Goal: Task Accomplishment & Management: Use online tool/utility

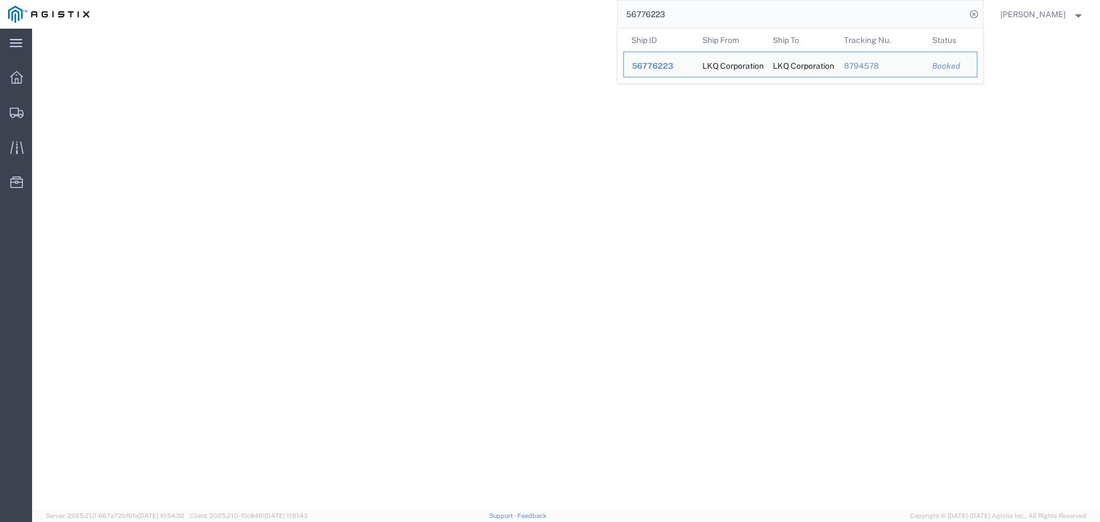
click at [653, 20] on input "56776223" at bounding box center [792, 14] width 348 height 27
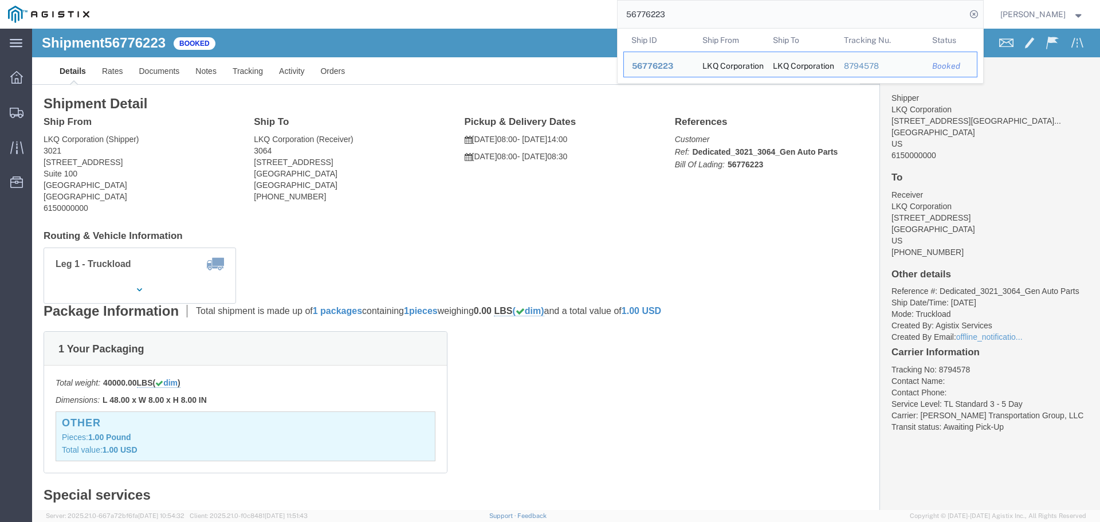
click at [653, 20] on input "56776223" at bounding box center [792, 14] width 348 height 27
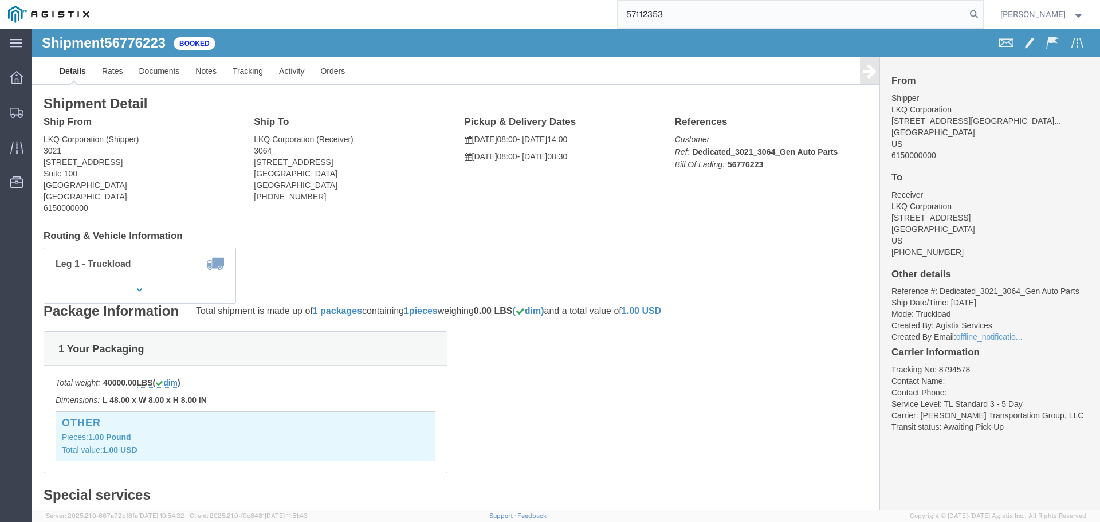
type input "57112353"
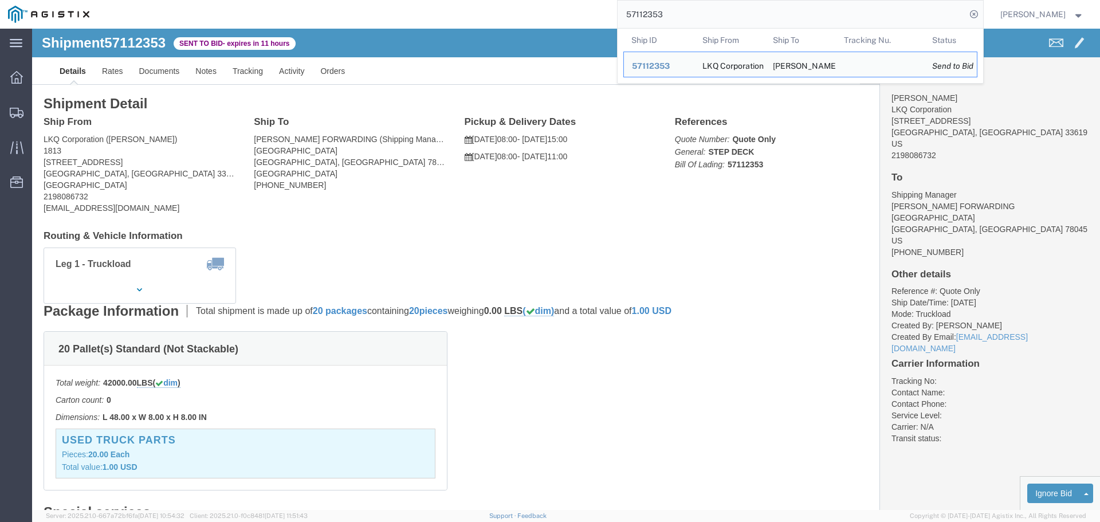
click div "Ship From LKQ Corporation ([PERSON_NAME]) 1813 [STREET_ADDRESS] 2198086732 [EMA…"
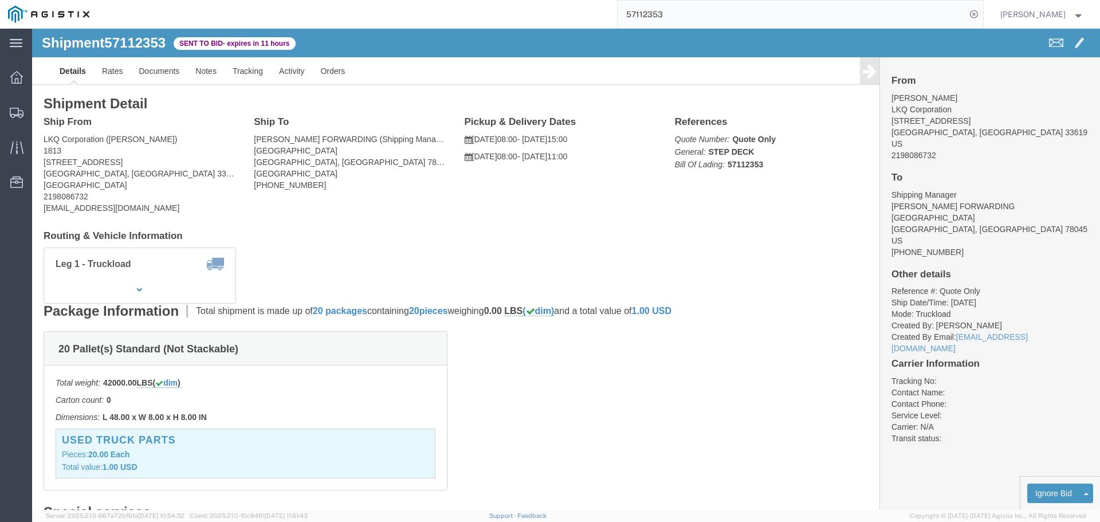
click address "LKQ Corporation ([PERSON_NAME]) 1813 [STREET_ADDRESS] 2198086732 [EMAIL_ADDRESS…"
copy address "33619"
click address "[PERSON_NAME] FORWARDING (Shipping Manager) [STREET_ADDRESS] [PHONE_NUMBER]"
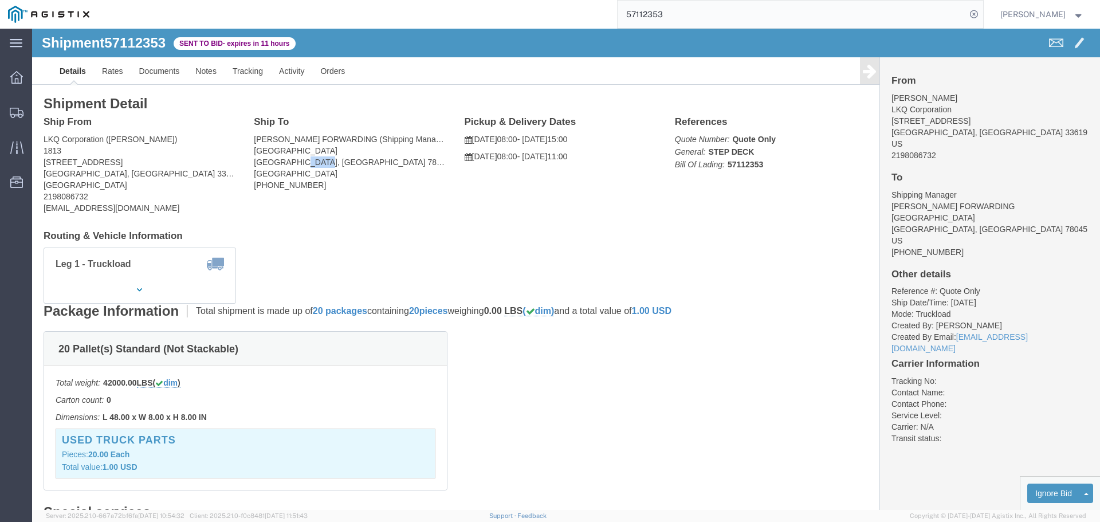
copy address "78045"
click link "Notes"
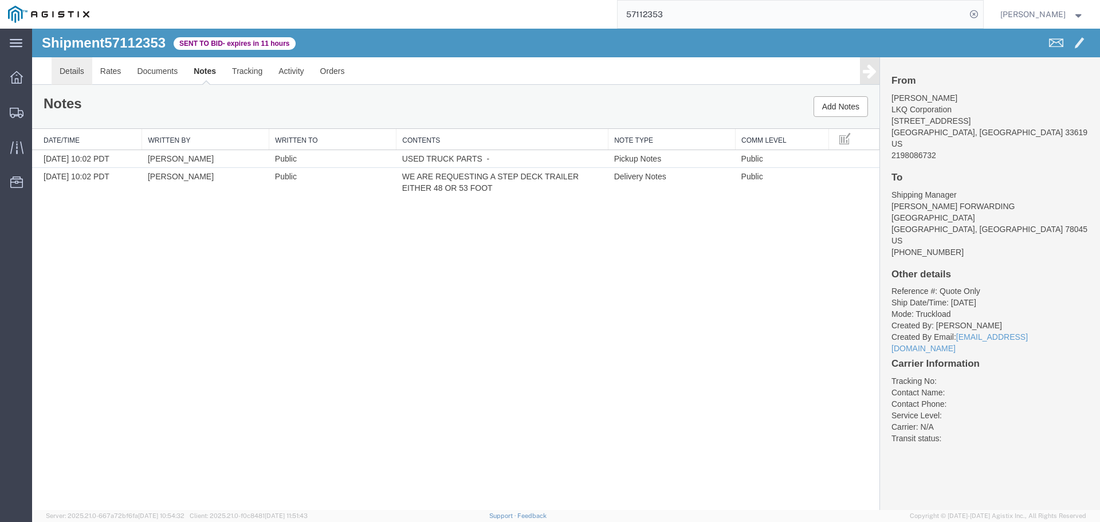
click at [76, 70] on link "Details" at bounding box center [72, 70] width 41 height 27
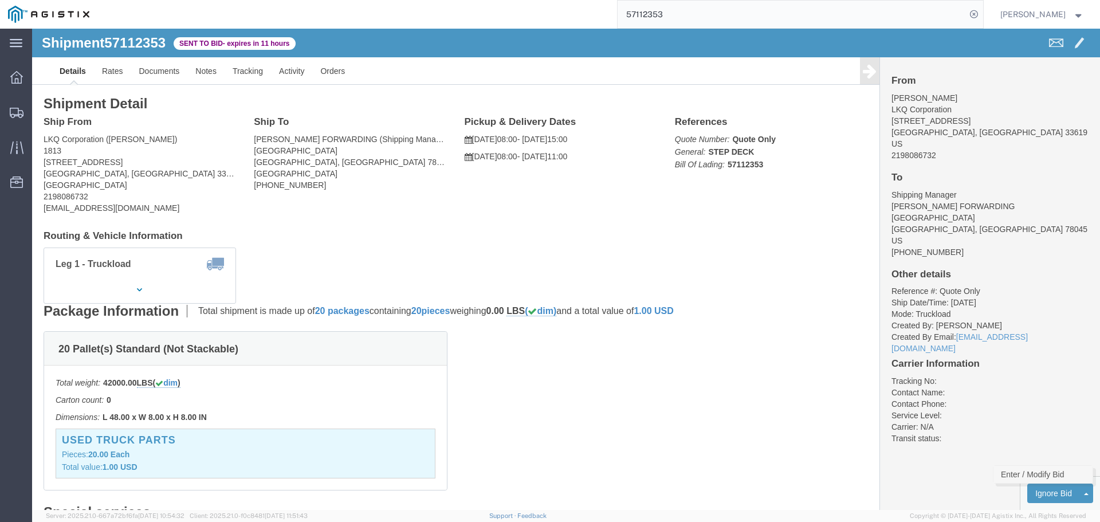
click link "Enter / Modify Bid"
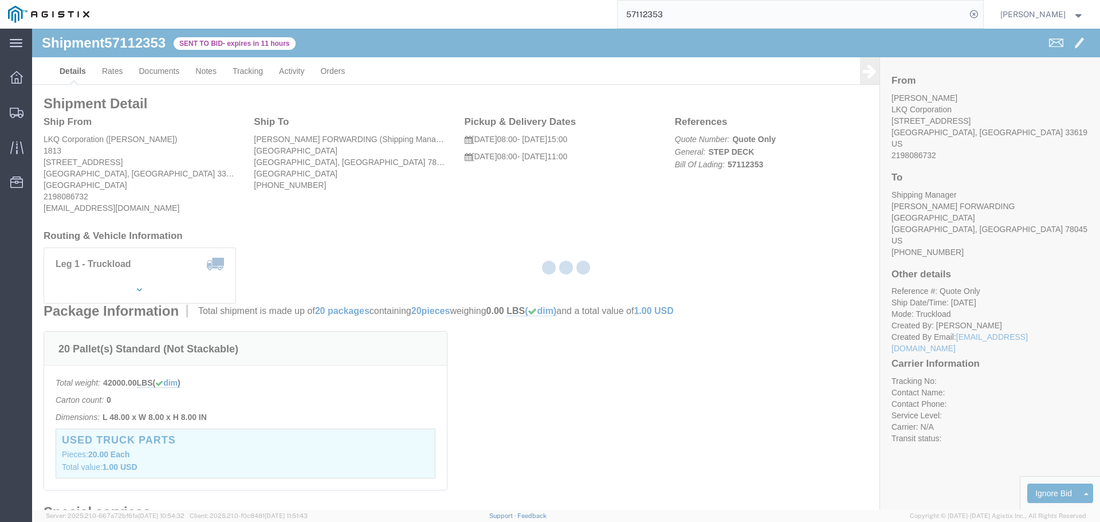
select select "4512"
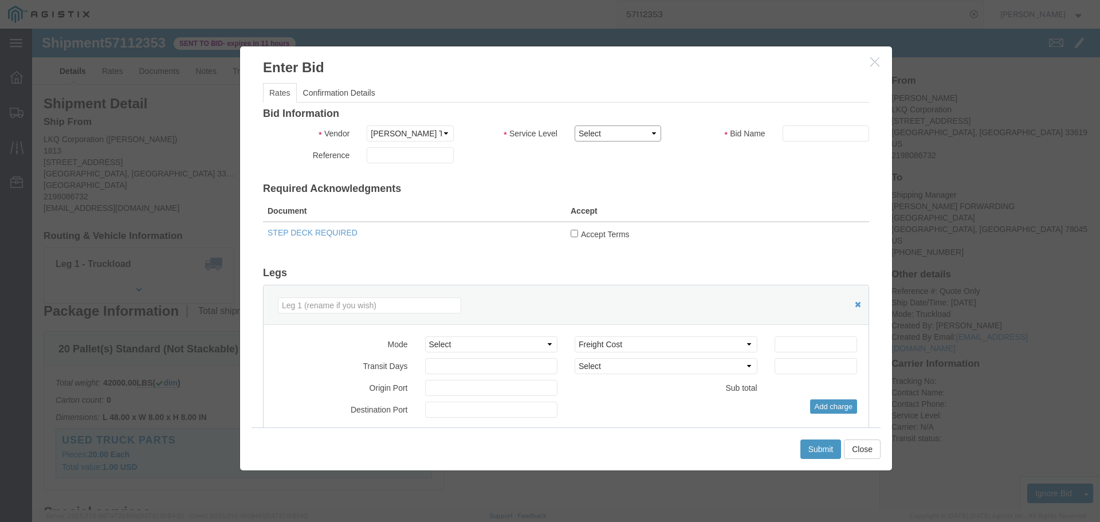
click select "Select LTL 3 - 5 Day Less than Truckload Rail Reefer TL Standard 3 - 5 Day Truc…"
select select "13784"
click select "Select LTL 3 - 5 Day Less than Truckload Rail Reefer TL Standard 3 - 5 Day Truc…"
click input "text"
type input "SD"
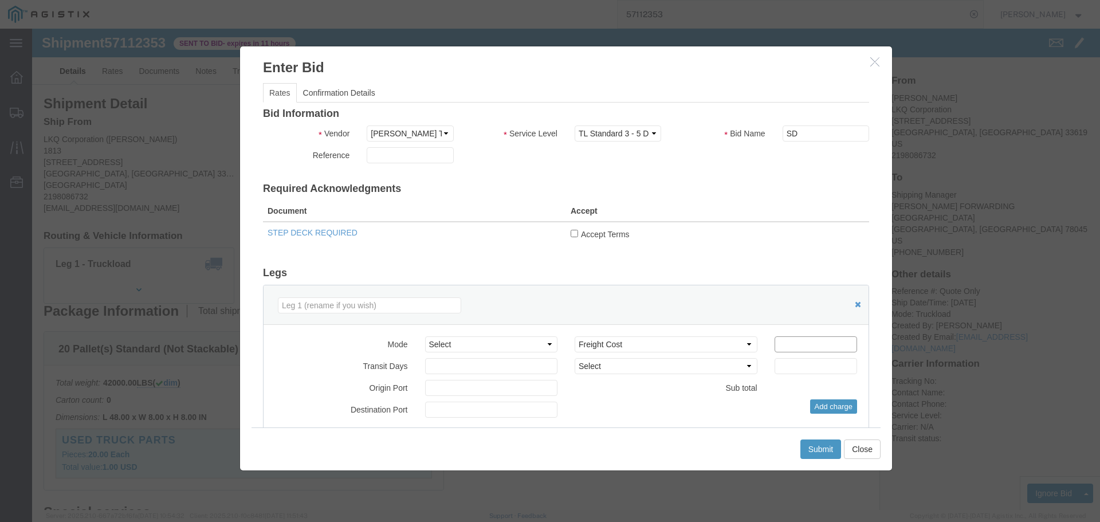
click input "number"
type input "3450"
click button "Submit"
click input "Accept Terms"
checkbox input "true"
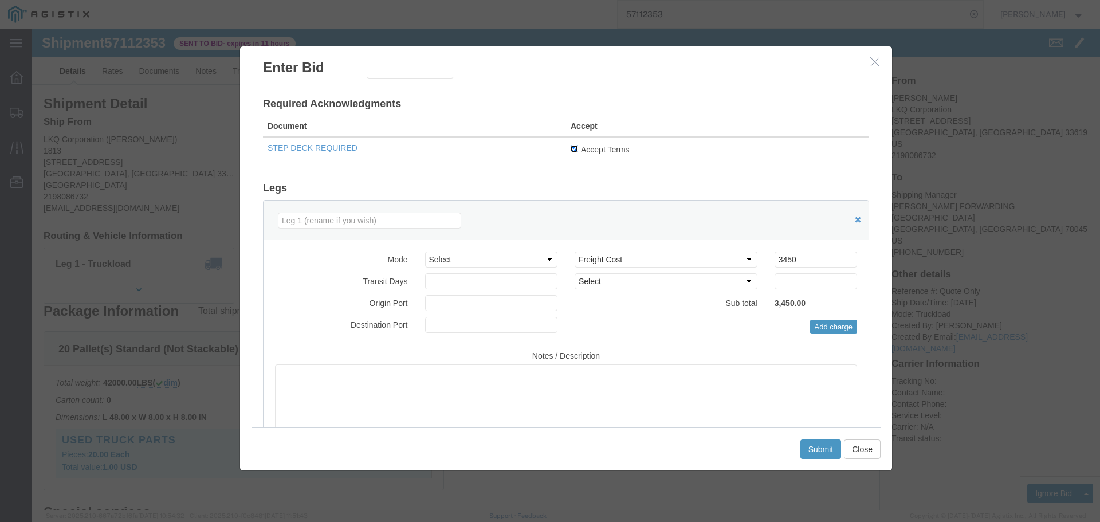
scroll to position [152, 0]
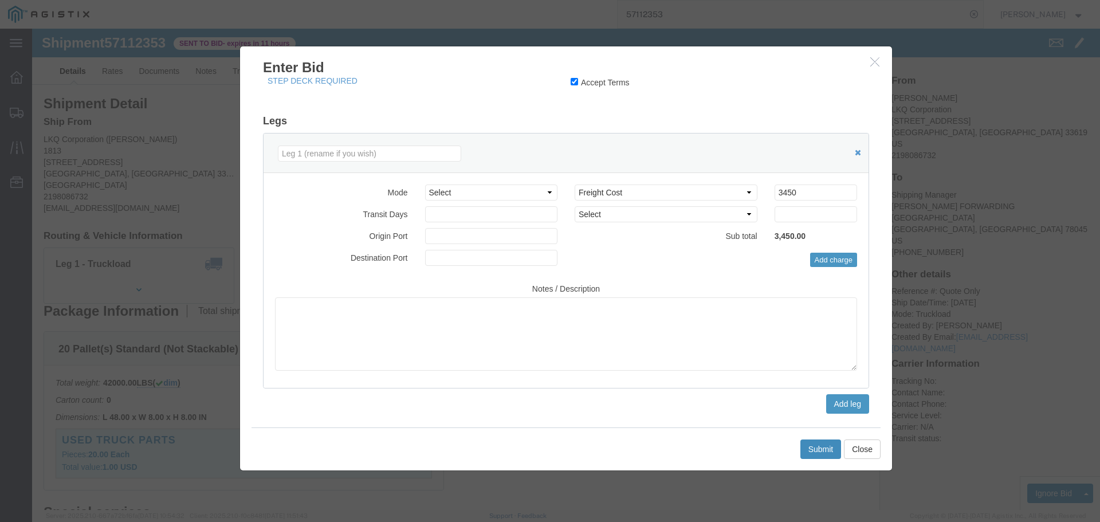
click button "Submit"
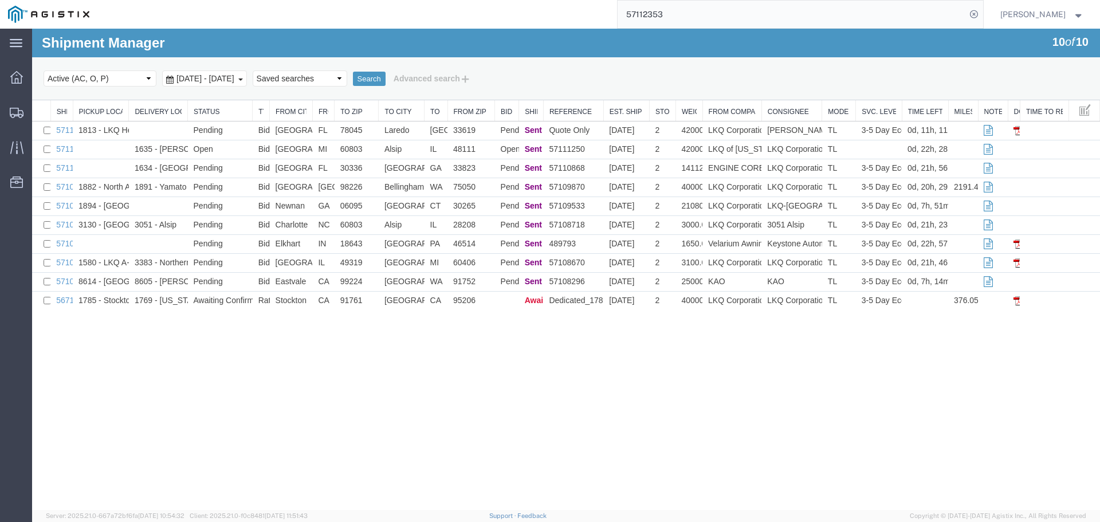
click at [642, 18] on input "57112353" at bounding box center [792, 14] width 348 height 27
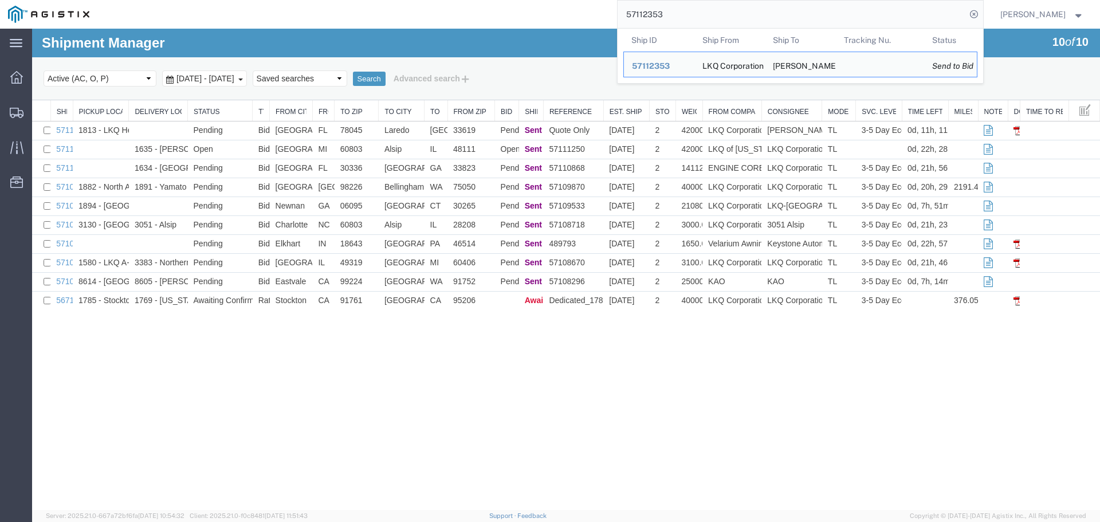
click at [642, 18] on input "57112353" at bounding box center [792, 14] width 348 height 27
paste input "01966"
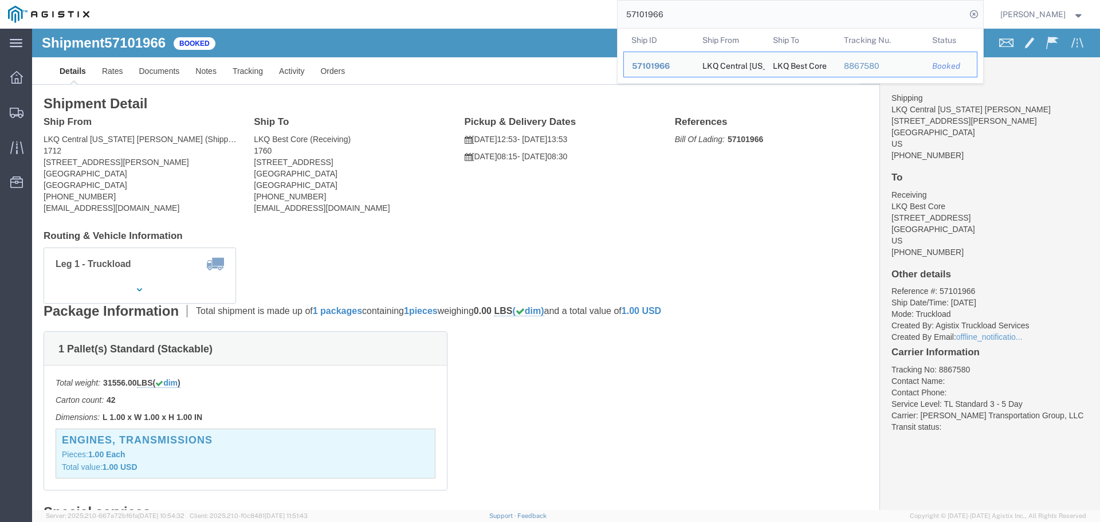
drag, startPoint x: 488, startPoint y: 203, endPoint x: 265, endPoint y: 13, distance: 293.4
click h4 "Routing & Vehicle Information"
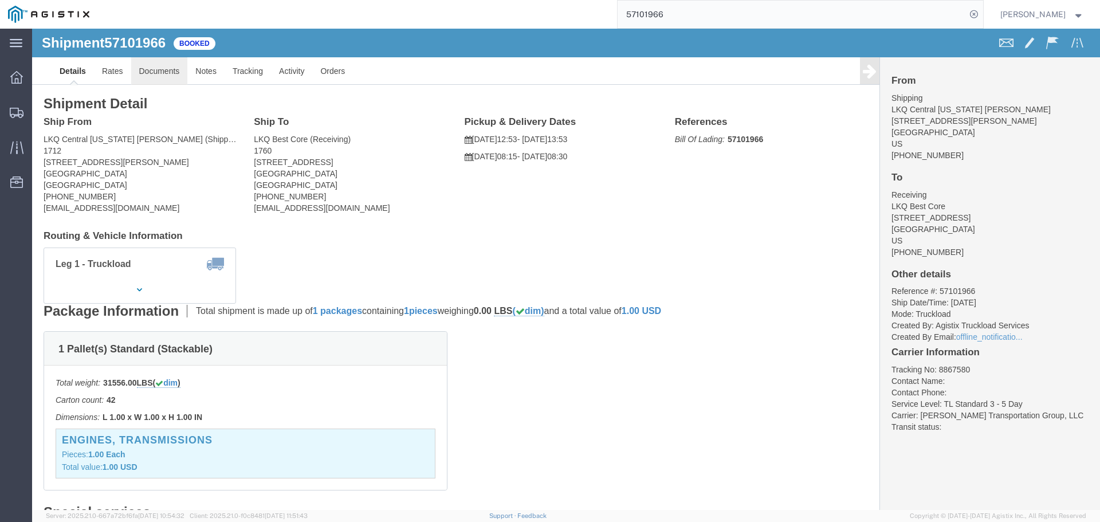
click link "Documents"
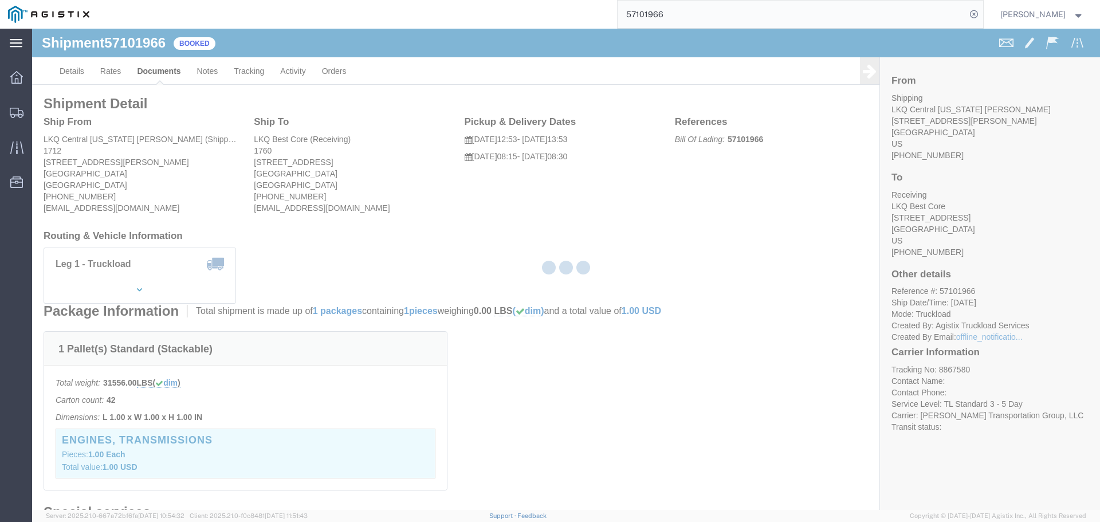
click at [14, 50] on div "main_menu Created with Sketch." at bounding box center [16, 43] width 32 height 29
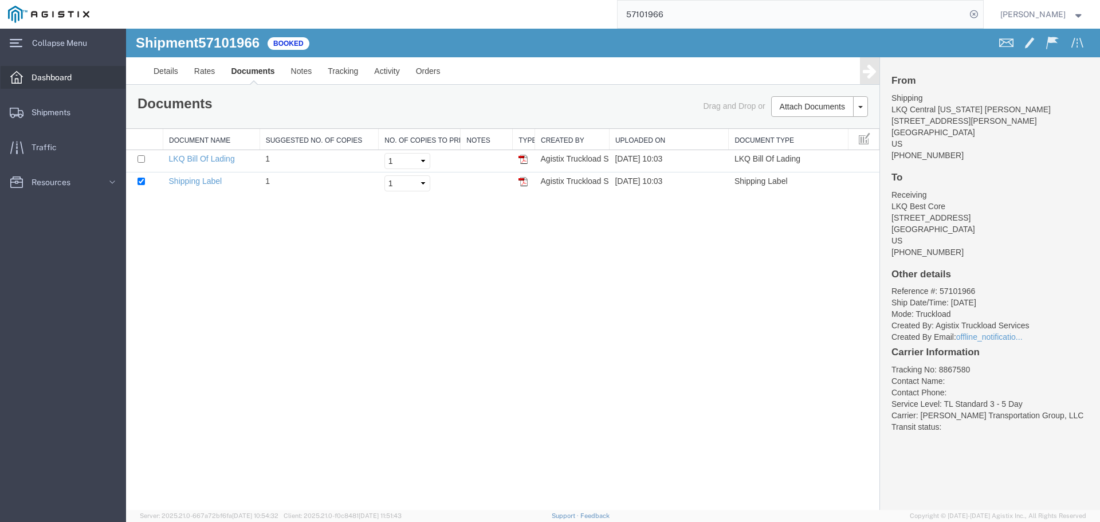
click at [49, 72] on span "Dashboard" at bounding box center [56, 77] width 48 height 23
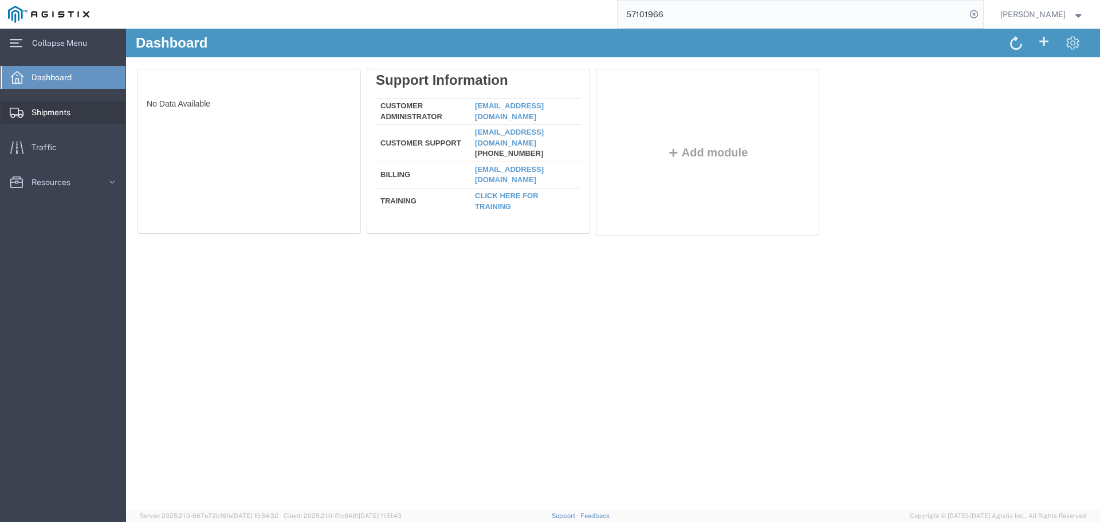
click at [47, 112] on span "Shipments" at bounding box center [55, 112] width 47 height 23
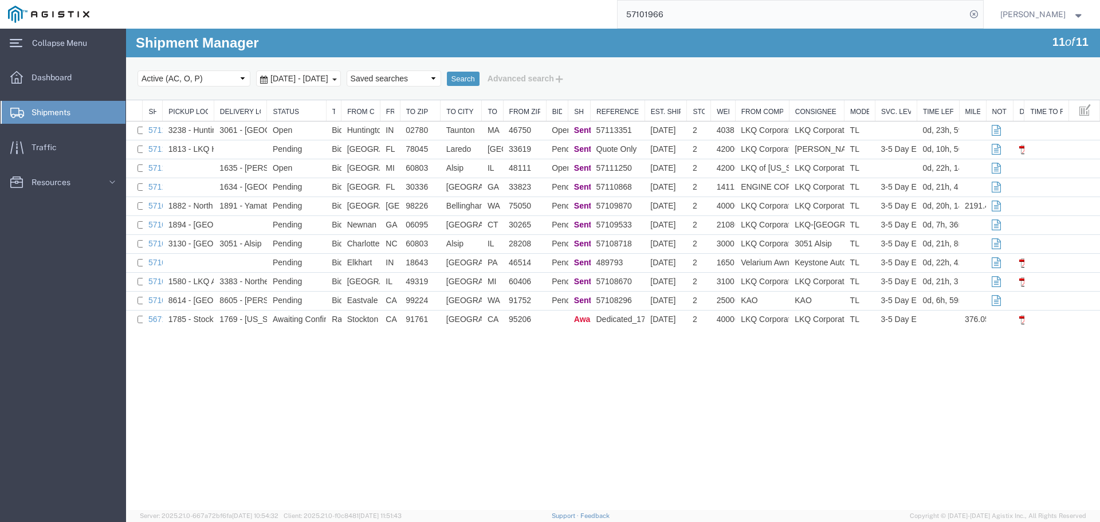
click at [685, 22] on input "57101966" at bounding box center [792, 14] width 348 height 27
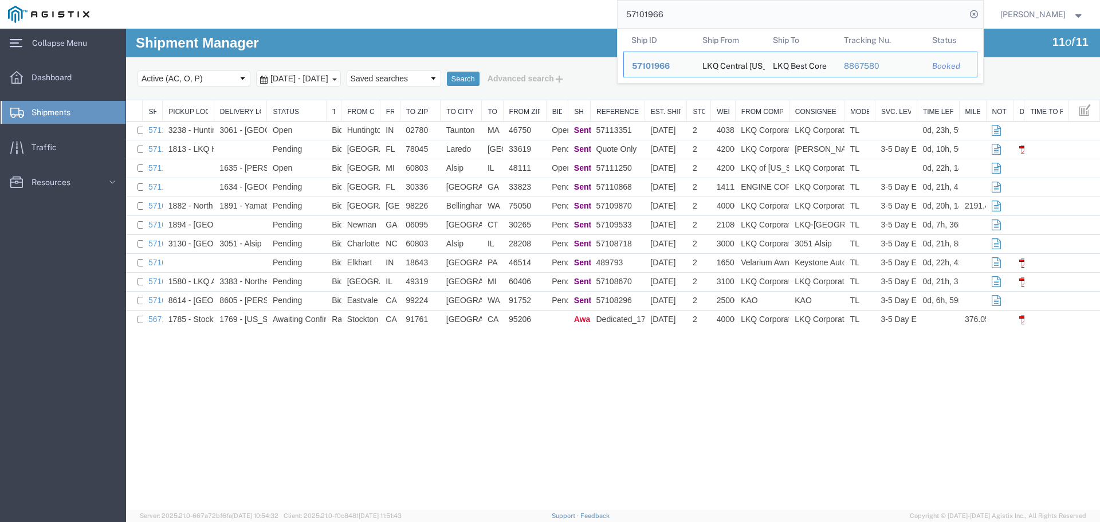
click at [685, 22] on input "57101966" at bounding box center [792, 14] width 348 height 27
paste input "117"
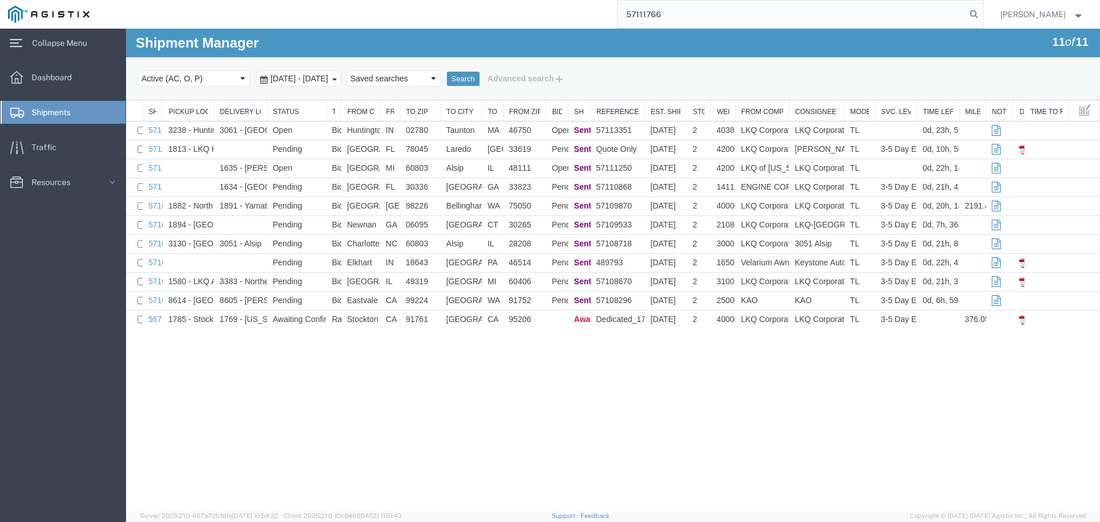
type input "57111766"
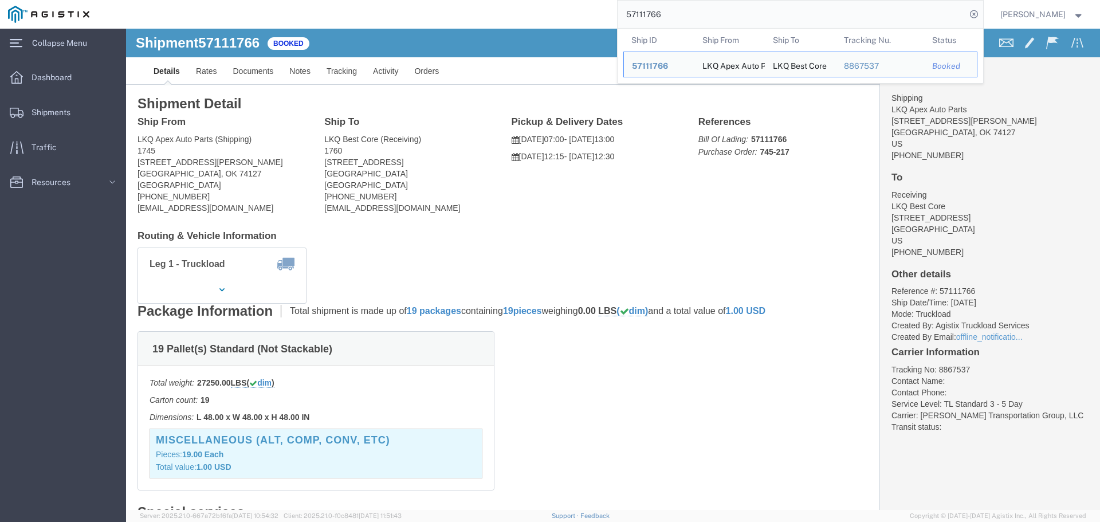
click div "Shipment Detail Ship From LKQ Apex Auto Parts (Shipping) 1745 [STREET_ADDRESS][…"
